Goal: Task Accomplishment & Management: Manage account settings

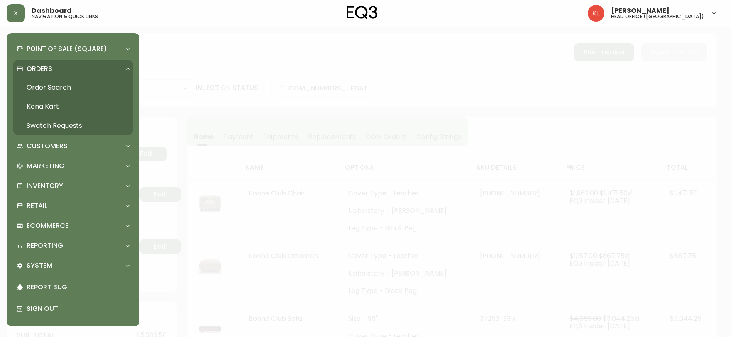
select select "FULLY_SHIPPED"
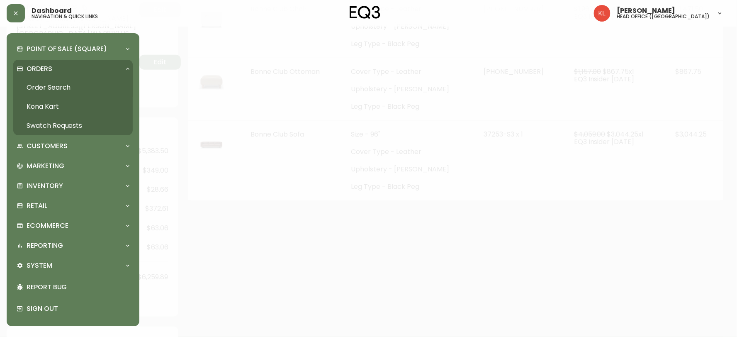
scroll to position [185, 0]
click at [55, 92] on link "Order Search" at bounding box center [73, 87] width 120 height 19
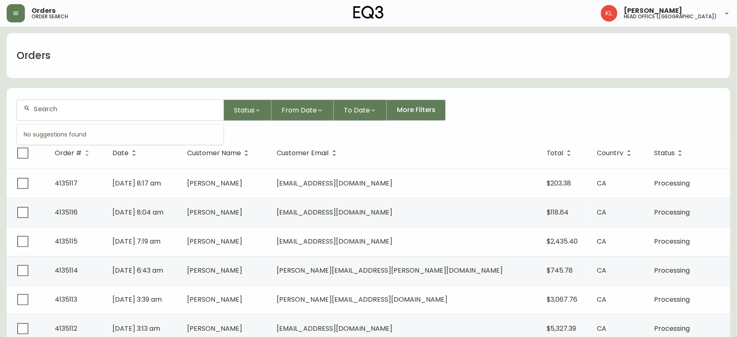
click at [57, 109] on input "text" at bounding box center [125, 109] width 183 height 8
paste input "4132897"
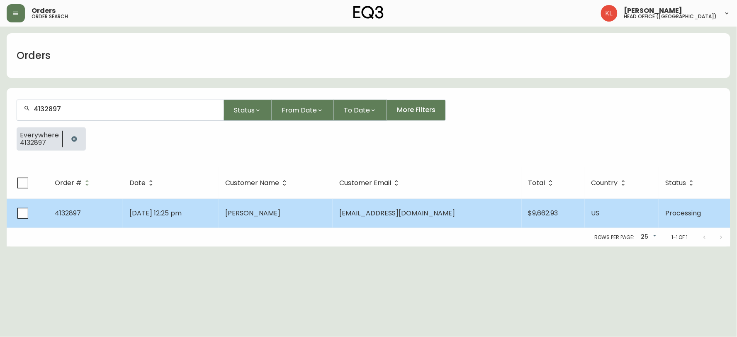
type input "4132897"
click at [205, 224] on td "[DATE] 12:25 pm" at bounding box center [171, 213] width 96 height 29
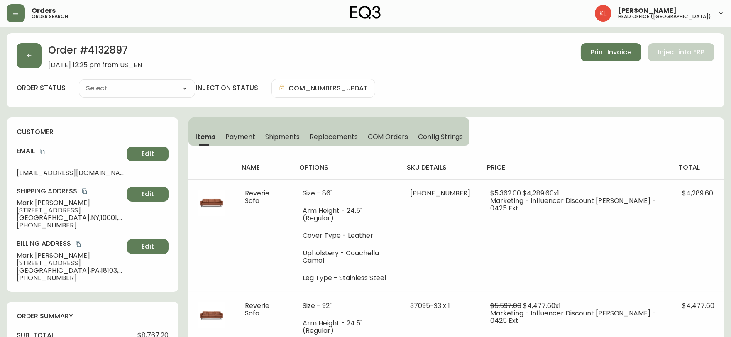
type input "Processing"
select select "PROCESSING"
drag, startPoint x: 703, startPoint y: 92, endPoint x: 502, endPoint y: 63, distance: 202.9
click at [703, 92] on div "order status Processing Cancelled Fully Shipped Processing Partially Shipped in…" at bounding box center [366, 88] width 698 height 19
click at [21, 53] on button "button" at bounding box center [29, 55] width 25 height 25
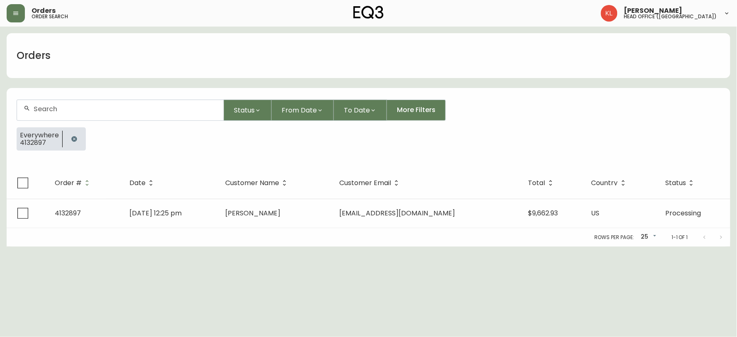
click at [72, 142] on button "button" at bounding box center [74, 139] width 17 height 17
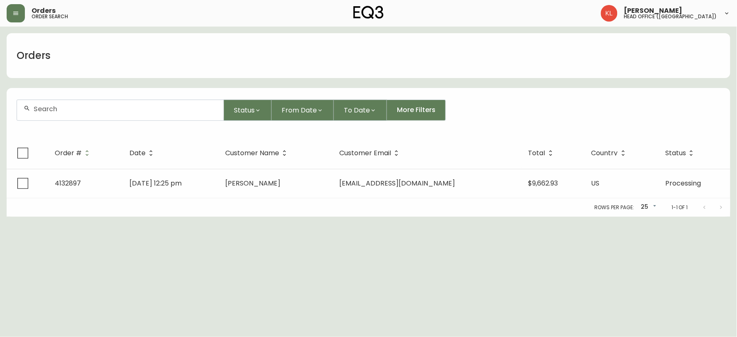
click at [81, 94] on form "Status From Date To Date More Filters" at bounding box center [369, 114] width 724 height 48
click at [81, 109] on input "text" at bounding box center [125, 109] width 183 height 8
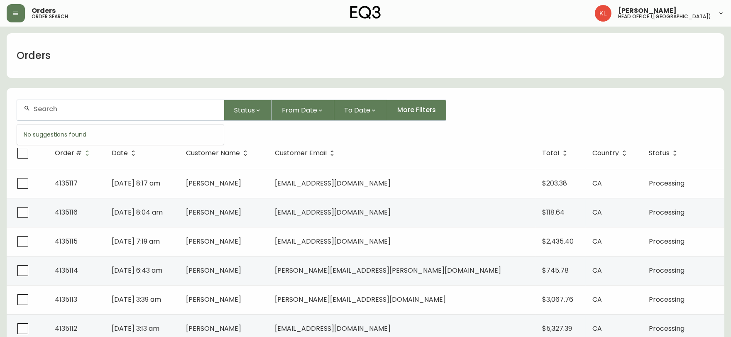
paste input "4134950"
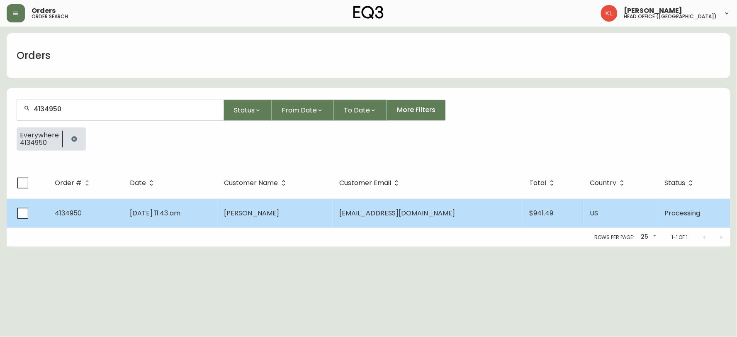
type input "4134950"
click at [155, 205] on td "[DATE] 11:43 am" at bounding box center [170, 213] width 94 height 29
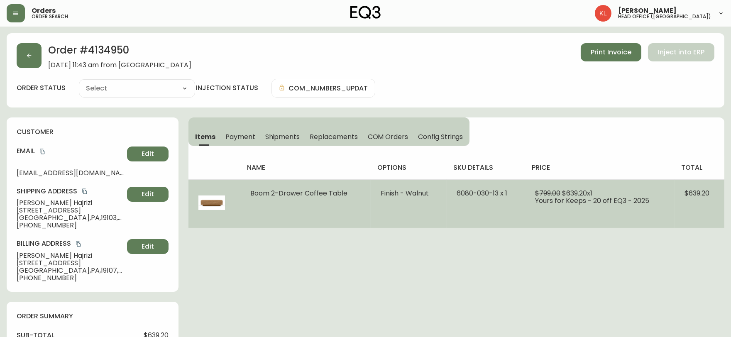
type input "Processing"
select select "PROCESSING"
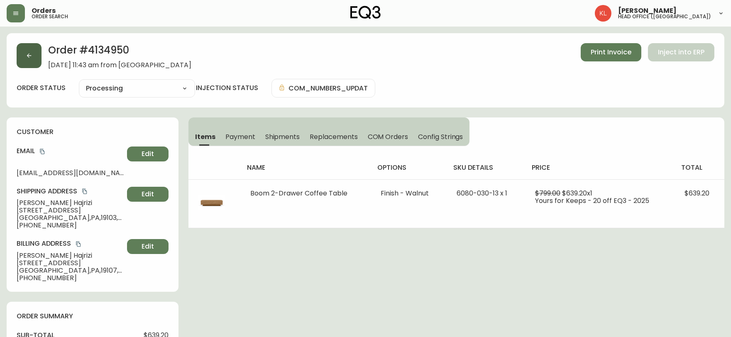
click at [22, 48] on button "button" at bounding box center [29, 55] width 25 height 25
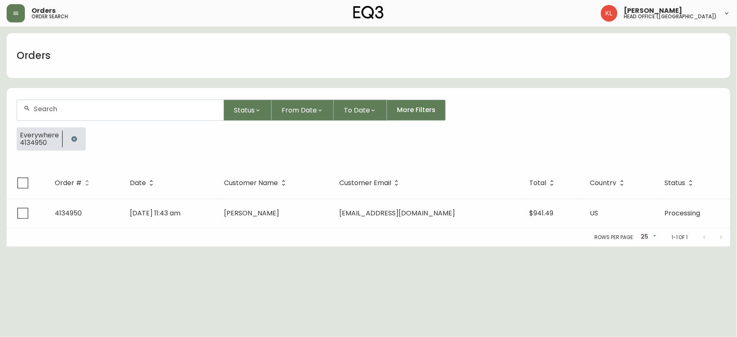
click at [71, 139] on icon "button" at bounding box center [74, 139] width 7 height 7
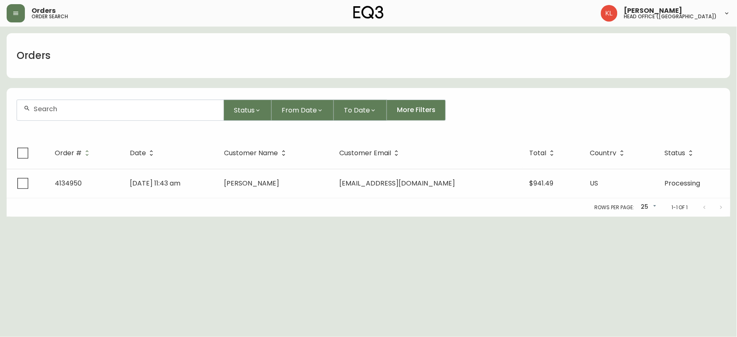
click at [87, 105] on input "text" at bounding box center [125, 109] width 183 height 8
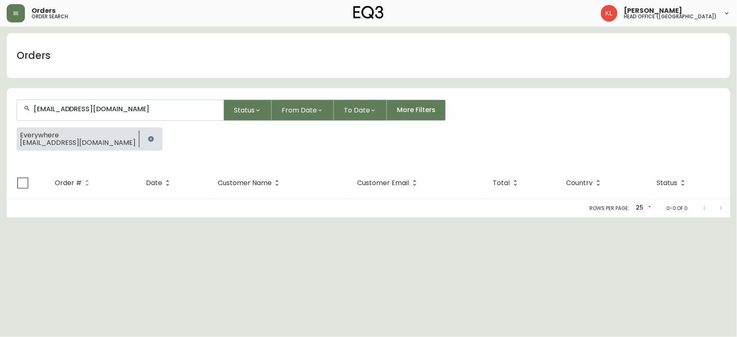
click at [227, 217] on html "Orders order search [PERSON_NAME] head office ([GEOGRAPHIC_DATA]) Orders [EMAIL…" at bounding box center [368, 108] width 737 height 217
drag, startPoint x: 154, startPoint y: 110, endPoint x: 0, endPoint y: 95, distance: 154.7
click at [0, 97] on main "Orders [EMAIL_ADDRESS][DOMAIN_NAME] Status From Date To Date More Filters Every…" at bounding box center [368, 122] width 737 height 191
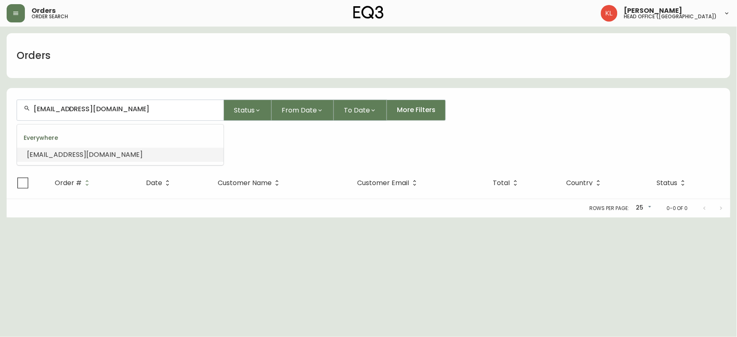
paste input "jnylundberg"
type input "[EMAIL_ADDRESS][DOMAIN_NAME]"
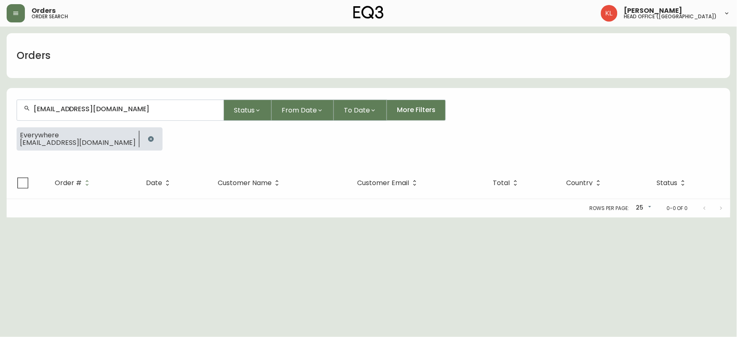
drag, startPoint x: 132, startPoint y: 107, endPoint x: 0, endPoint y: 111, distance: 131.6
click at [0, 111] on main "Orders [EMAIL_ADDRESS][DOMAIN_NAME] Status From Date To Date More Filters Every…" at bounding box center [368, 122] width 737 height 191
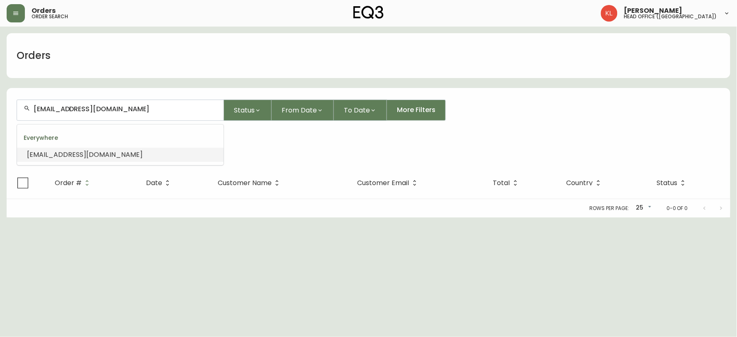
paste input "[PERSON_NAME].mnb"
type input "[PERSON_NAME][EMAIL_ADDRESS][DOMAIN_NAME]"
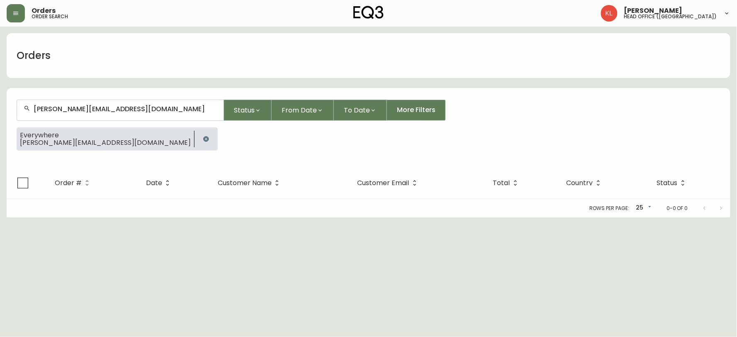
type input "[PERSON_NAME][EMAIL_ADDRESS][DOMAIN_NAME]"
